Goal: Find specific page/section: Find specific page/section

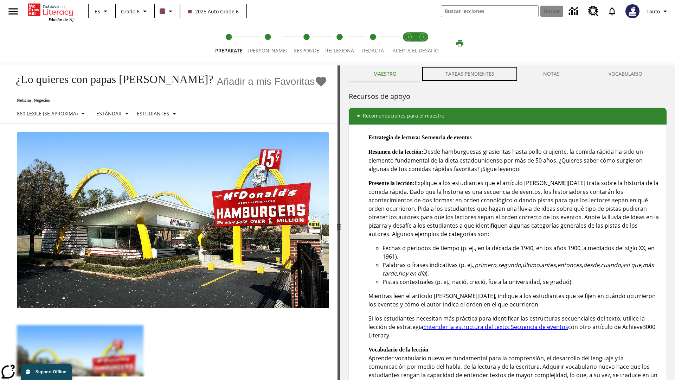
click at [470, 74] on button "TAREAS PENDIENTES" at bounding box center [470, 73] width 98 height 17
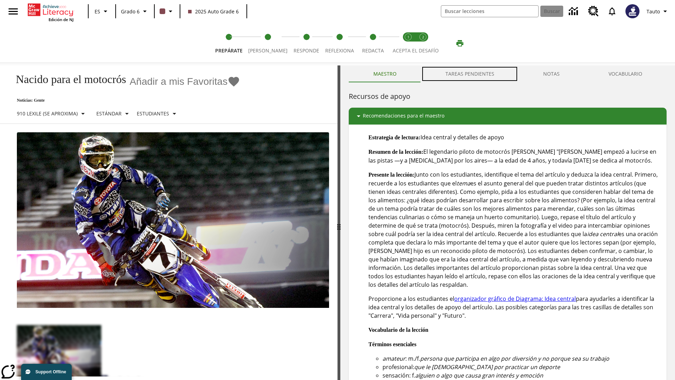
click at [470, 74] on button "TAREAS PENDIENTES" at bounding box center [470, 73] width 98 height 17
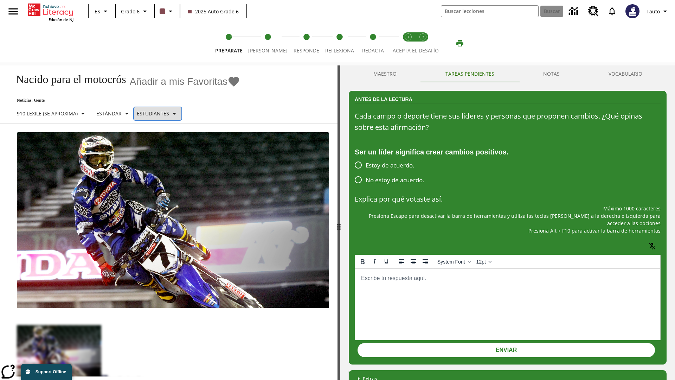
click at [161, 113] on p "Estudiantes" at bounding box center [153, 113] width 32 height 7
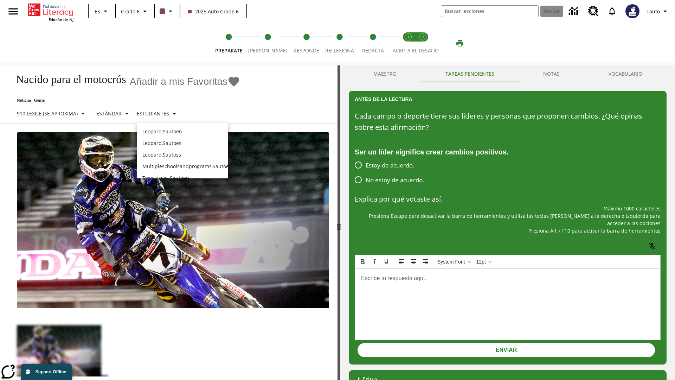
click at [183, 139] on p "Leopard , Sautoes" at bounding box center [182, 142] width 80 height 7
